Goal: Task Accomplishment & Management: Use online tool/utility

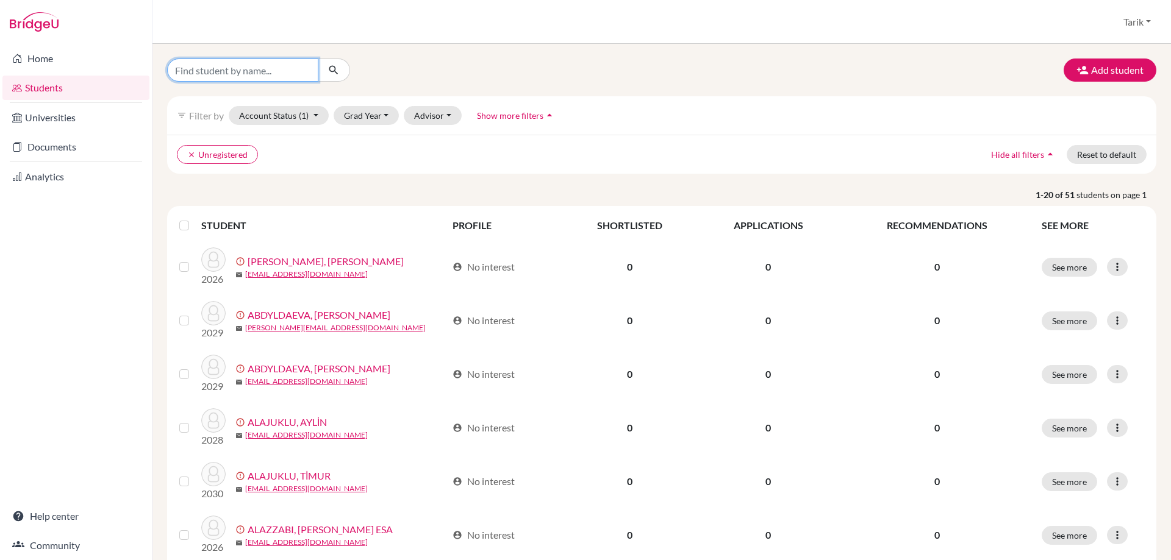
click at [245, 72] on input "Find student by name..." at bounding box center [242, 70] width 151 height 23
type input "[PERSON_NAME]"
click button "submit" at bounding box center [334, 70] width 32 height 23
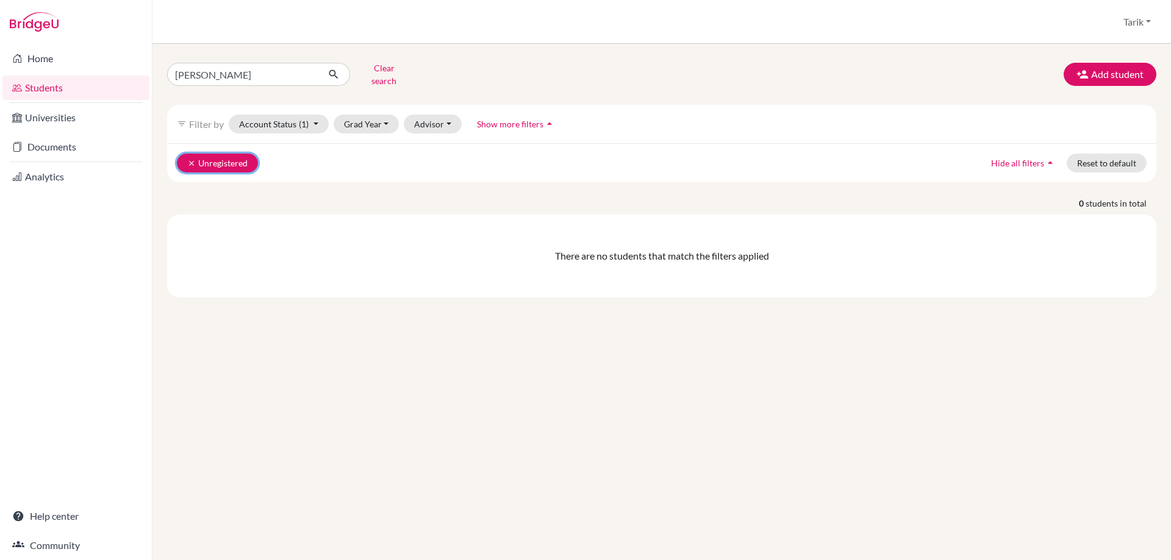
click at [187, 154] on button "clear Unregistered" at bounding box center [217, 163] width 81 height 19
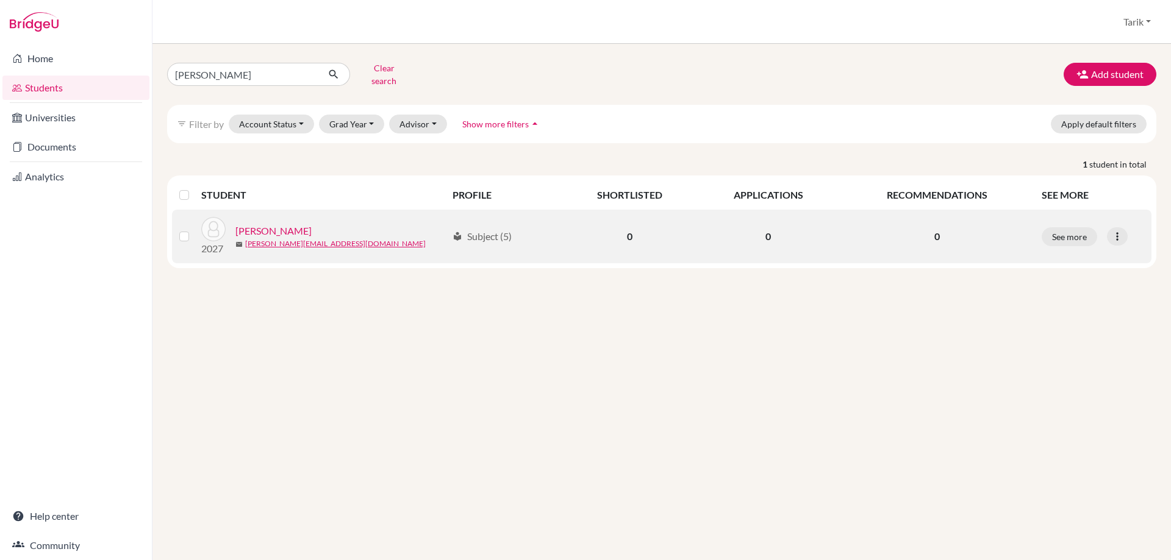
click at [281, 224] on link "[PERSON_NAME]" at bounding box center [273, 231] width 76 height 15
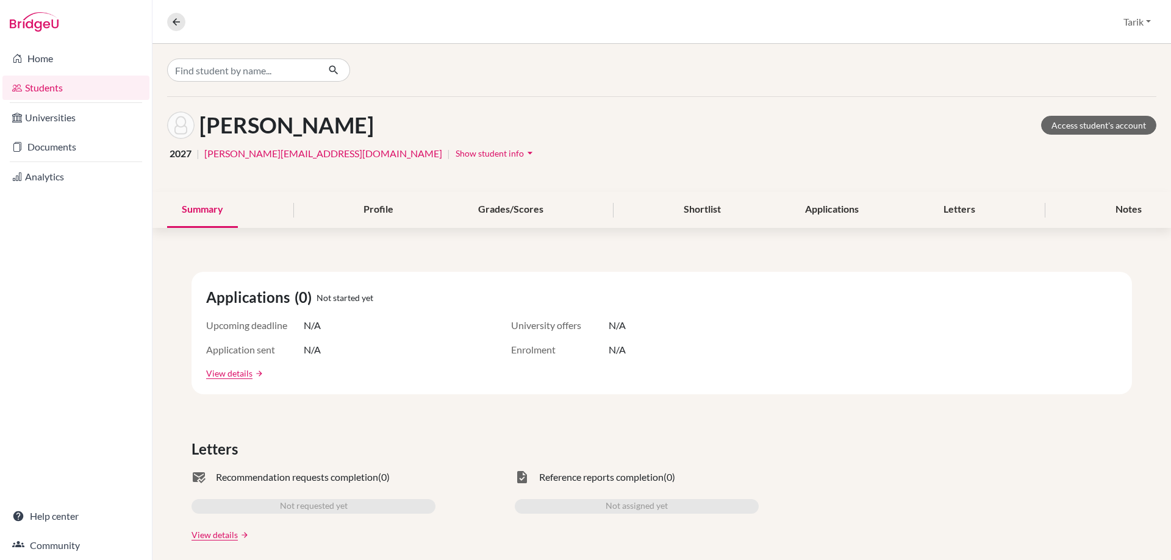
click at [1085, 113] on div "[PERSON_NAME] Access student's account" at bounding box center [661, 125] width 989 height 27
click at [1089, 133] on link "Access student's account" at bounding box center [1098, 125] width 115 height 19
